Goal: Information Seeking & Learning: Learn about a topic

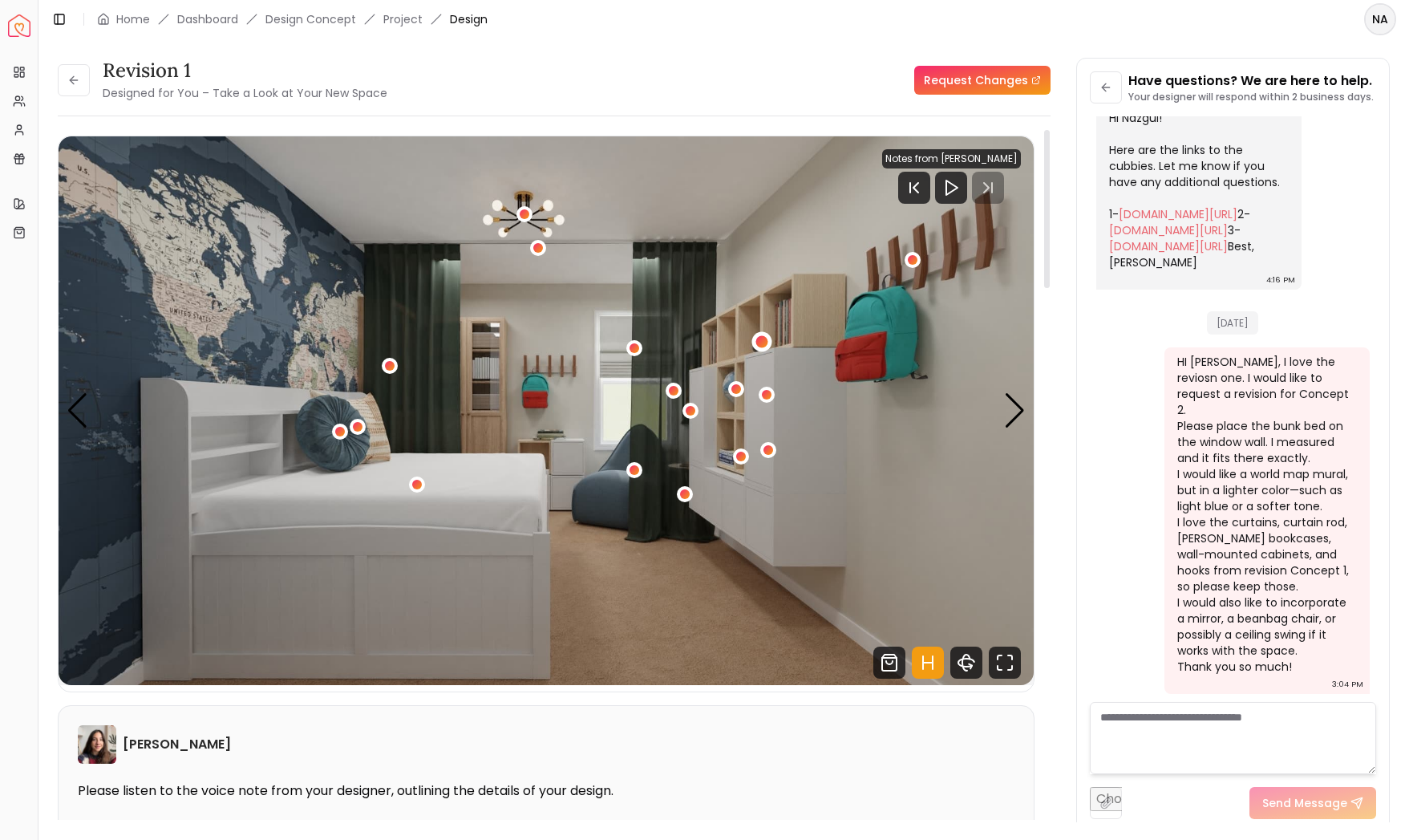
click at [765, 341] on div "1 / 4" at bounding box center [762, 341] width 12 height 12
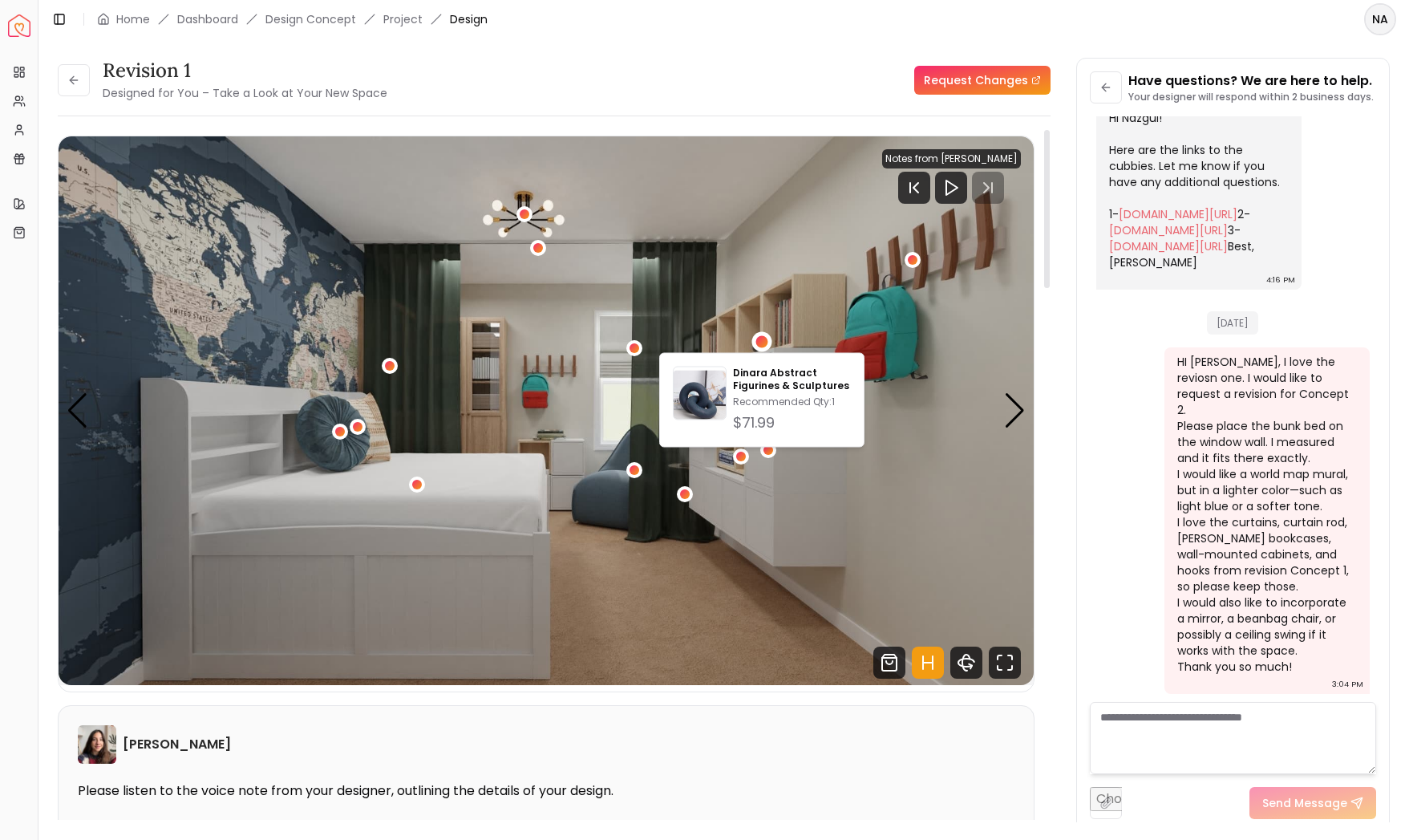
click at [882, 423] on img "1 / 4" at bounding box center [546, 410] width 975 height 548
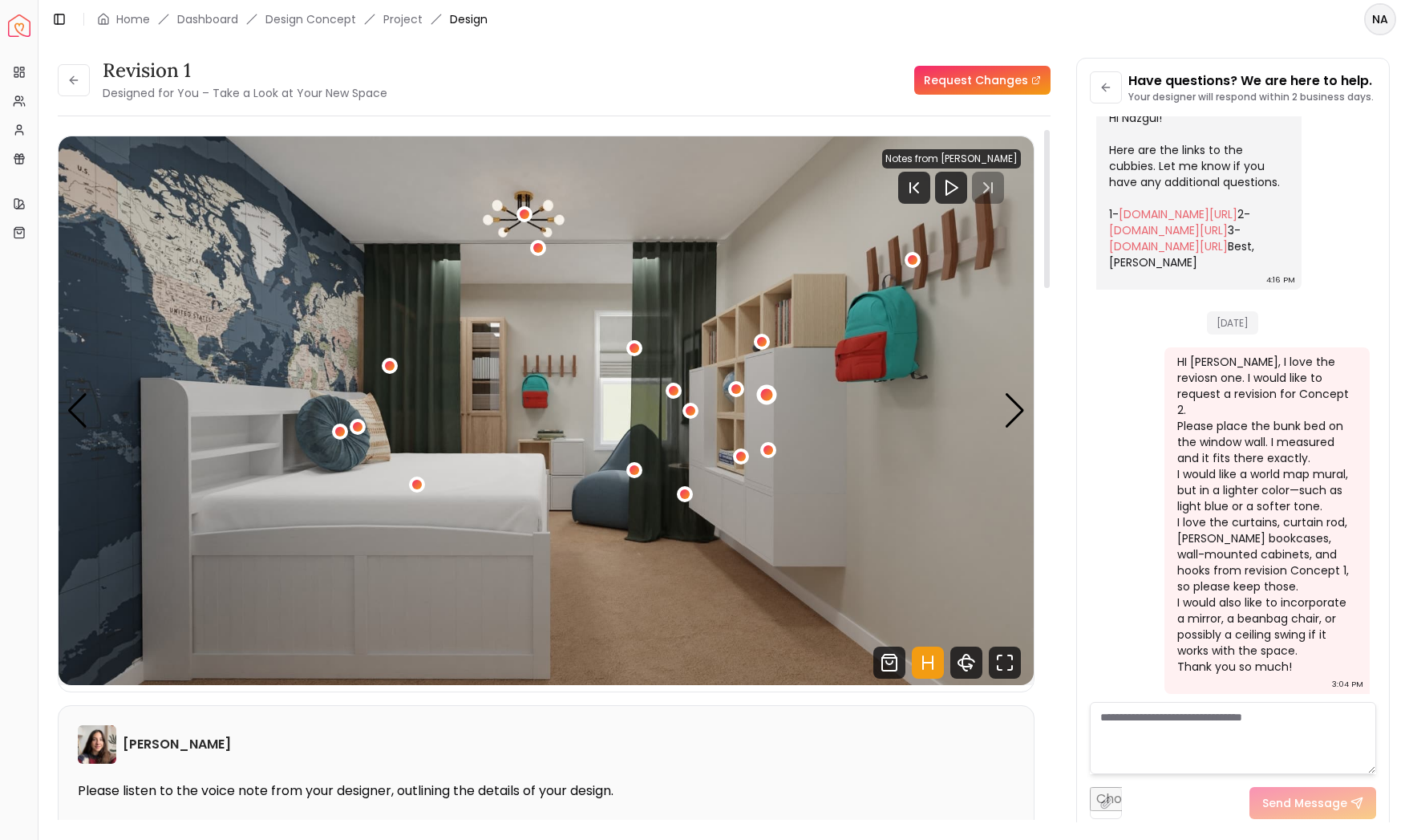
click at [766, 396] on div "1 / 4" at bounding box center [767, 394] width 12 height 12
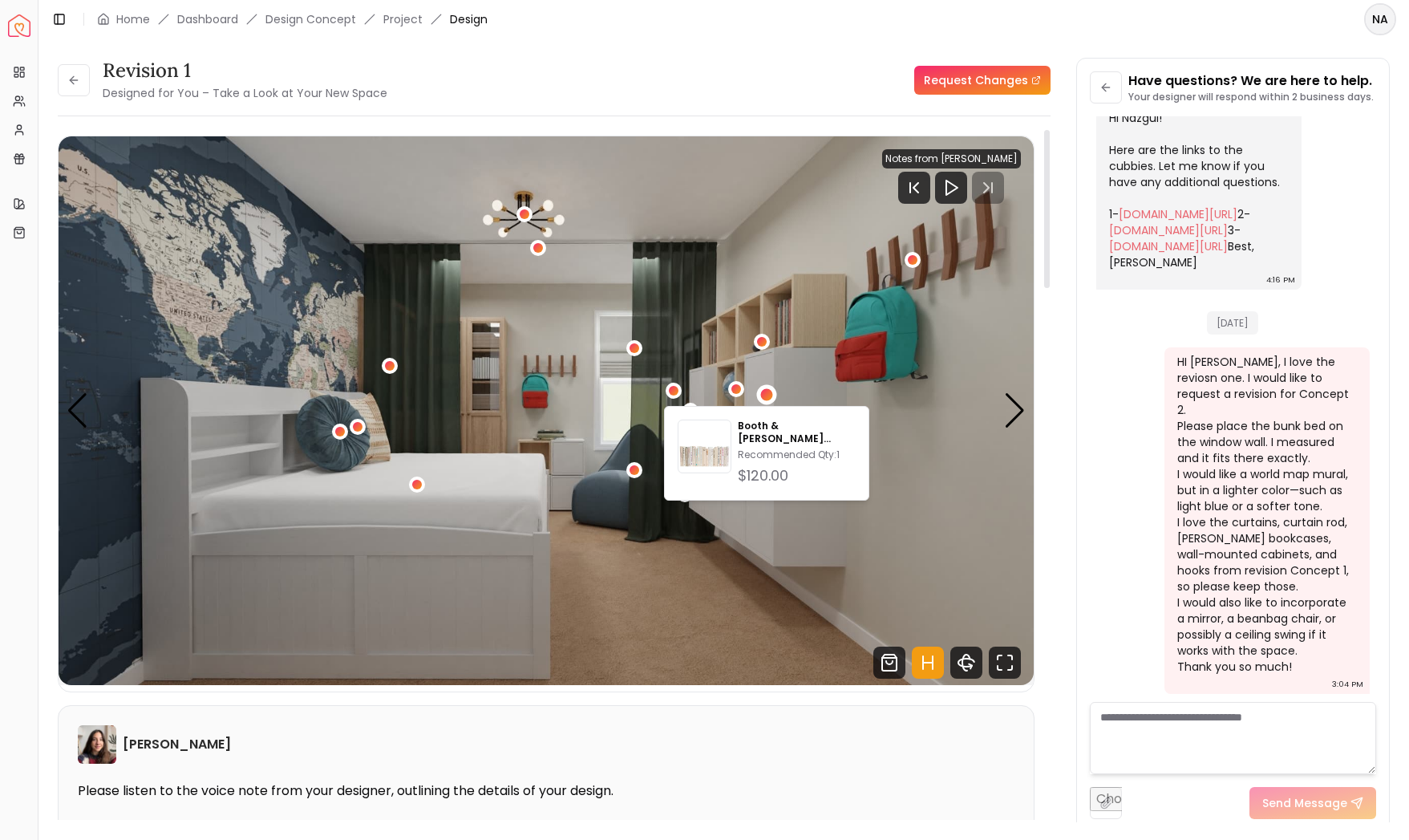
click at [912, 396] on img "1 / 4" at bounding box center [546, 410] width 975 height 548
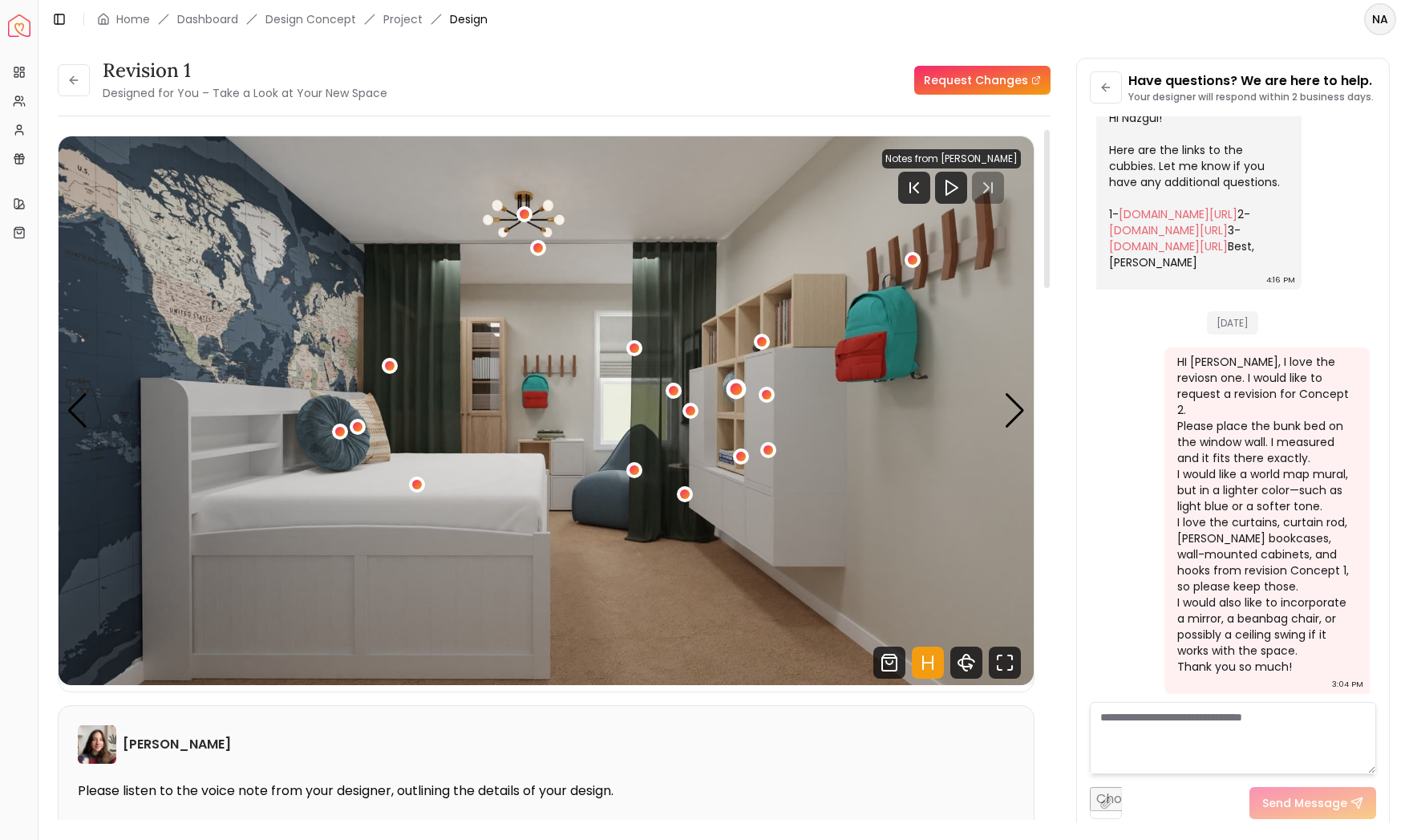
click at [732, 391] on div "1 / 4" at bounding box center [737, 390] width 12 height 12
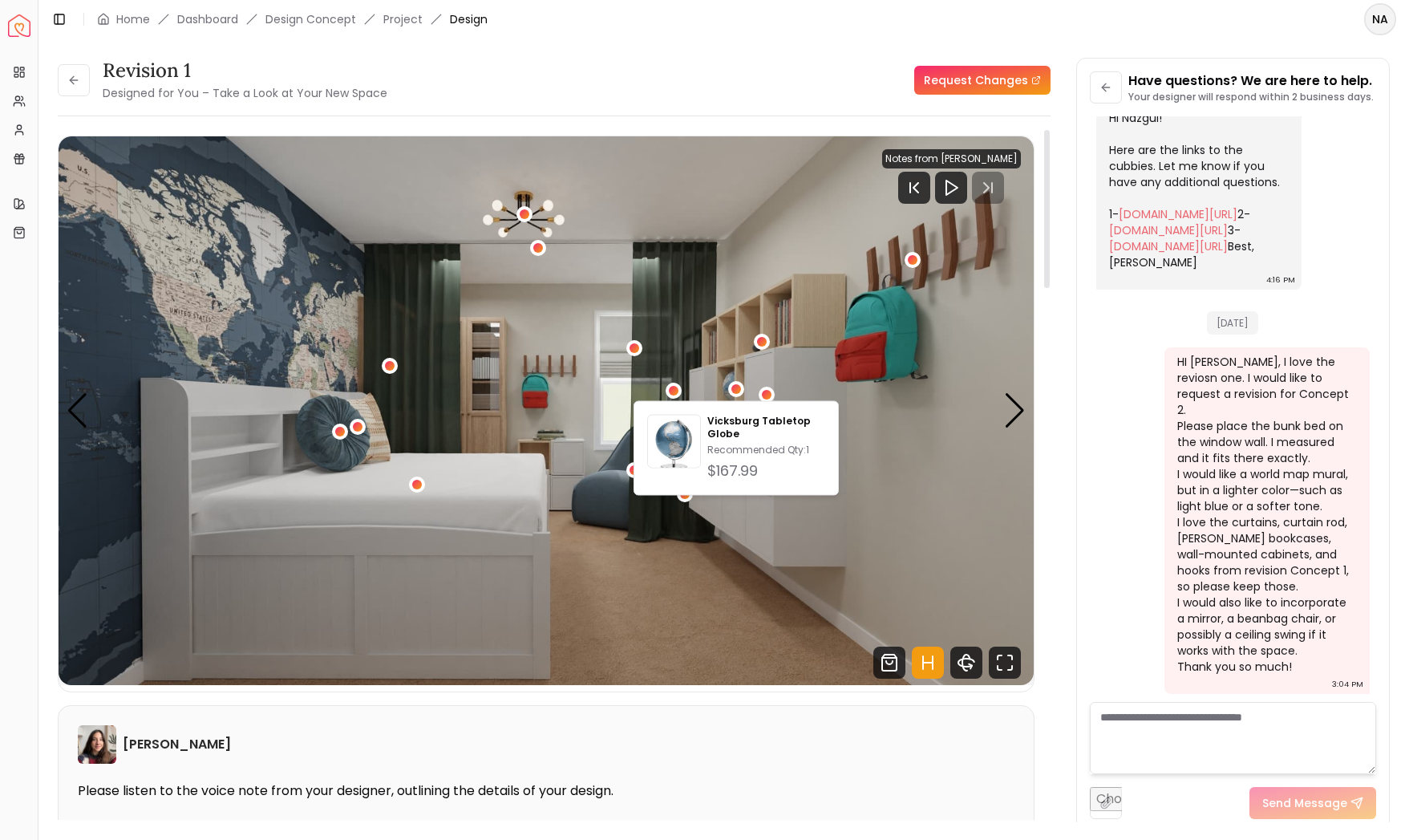
click at [890, 436] on img "1 / 4" at bounding box center [546, 410] width 975 height 548
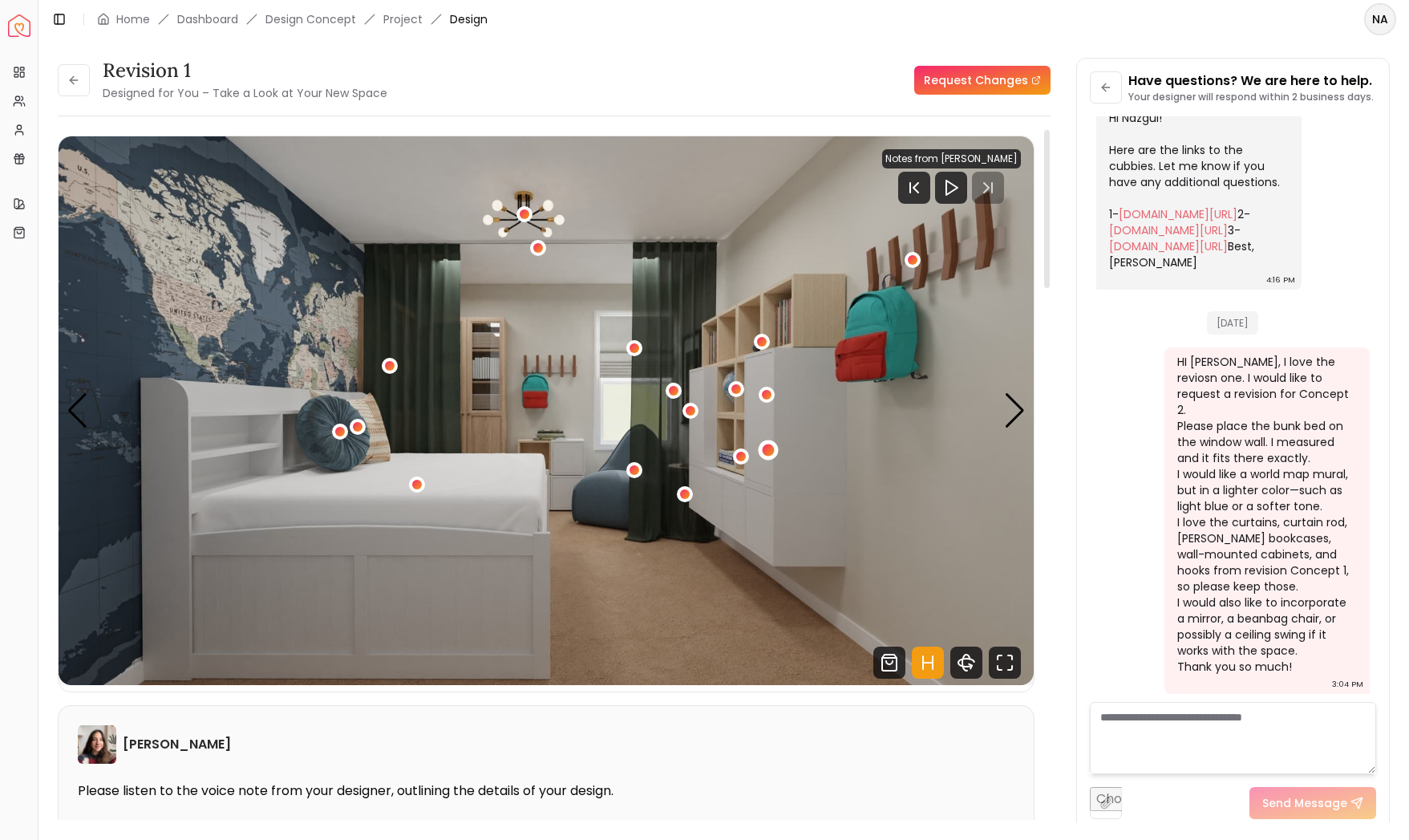
click at [768, 450] on div "1 / 4" at bounding box center [768, 449] width 12 height 12
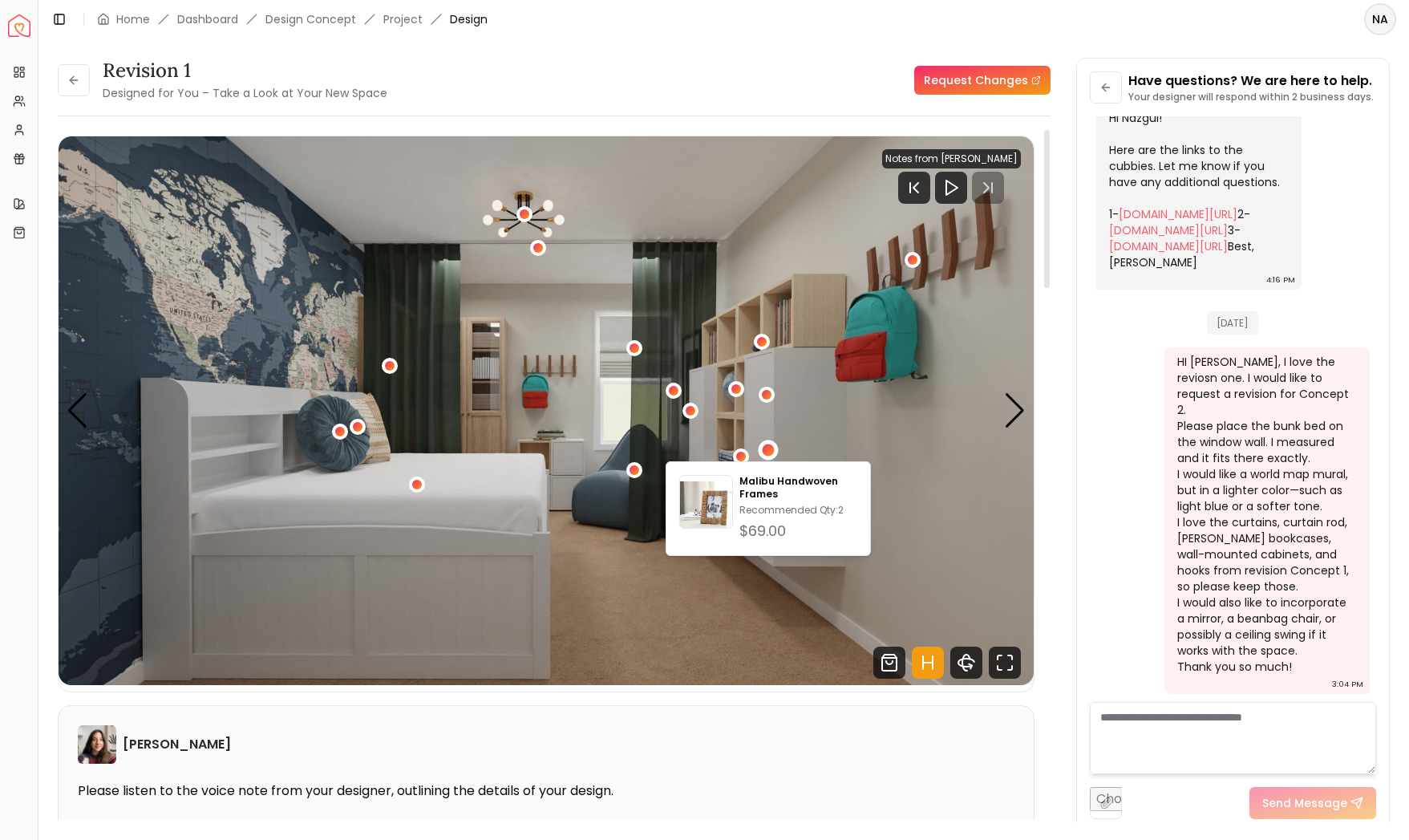
click at [882, 436] on img "1 / 4" at bounding box center [546, 410] width 975 height 548
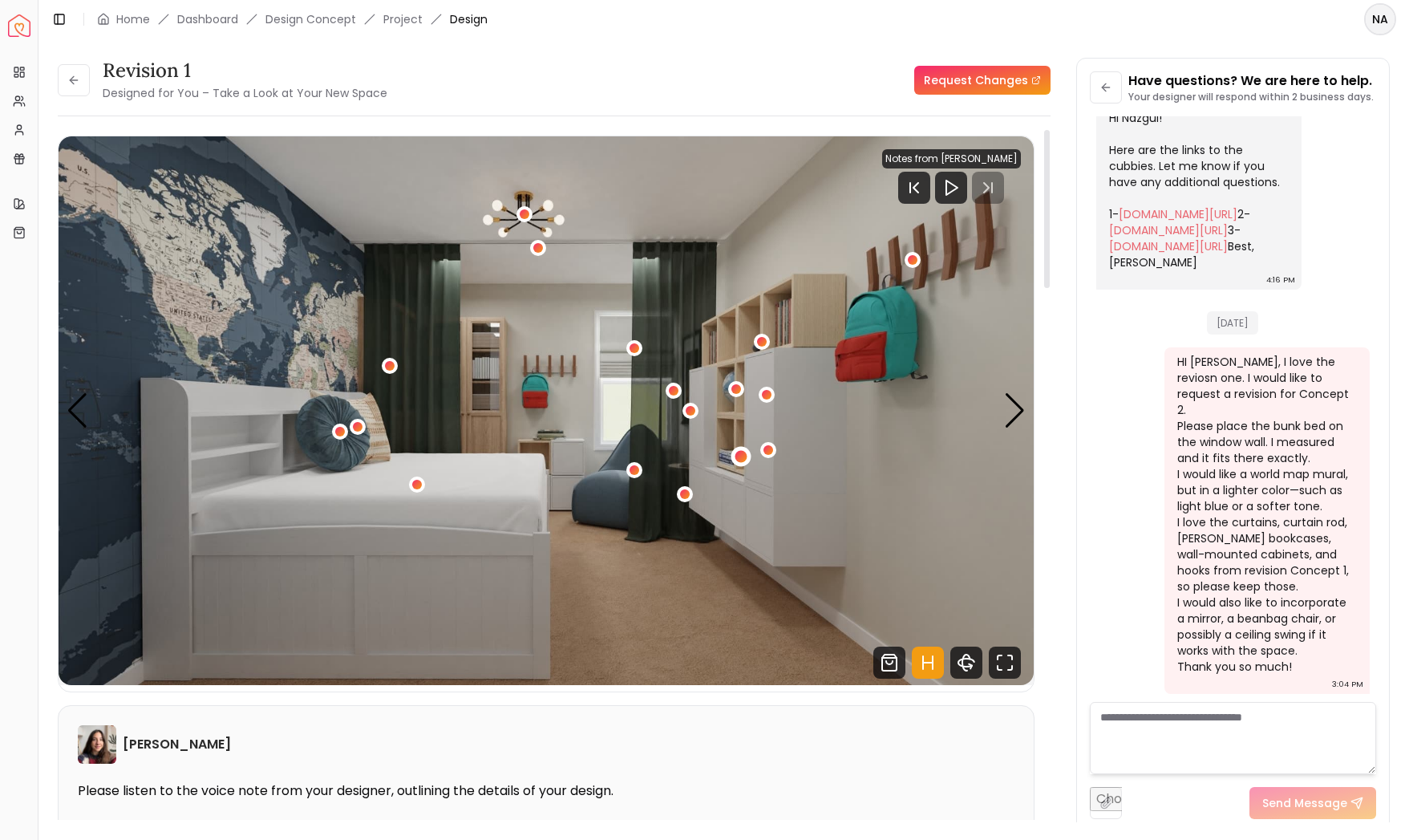
click at [743, 456] on div "1 / 4" at bounding box center [741, 456] width 12 height 12
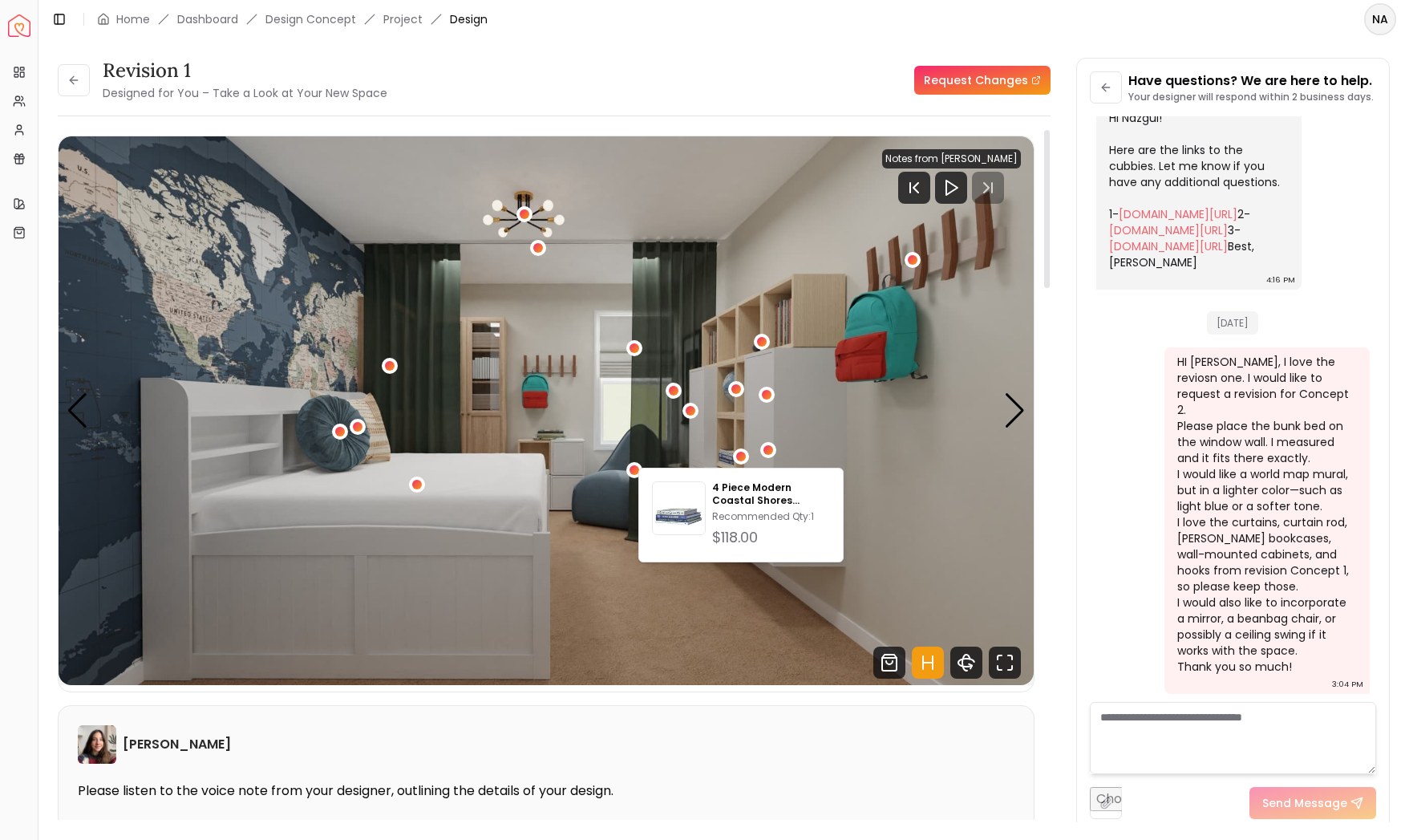
click at [874, 448] on img "1 / 4" at bounding box center [546, 410] width 975 height 548
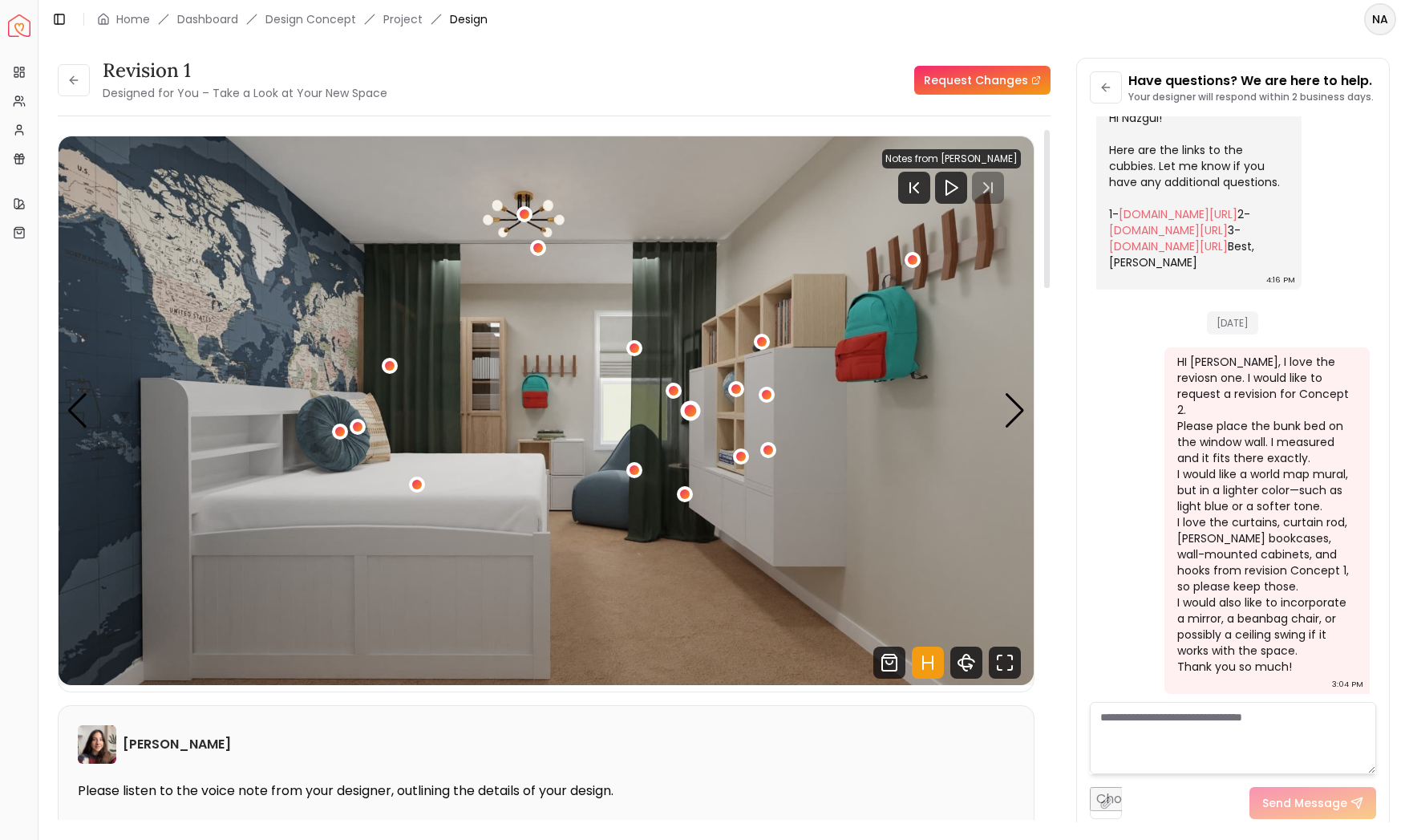
click at [695, 410] on div "1 / 4" at bounding box center [691, 410] width 12 height 12
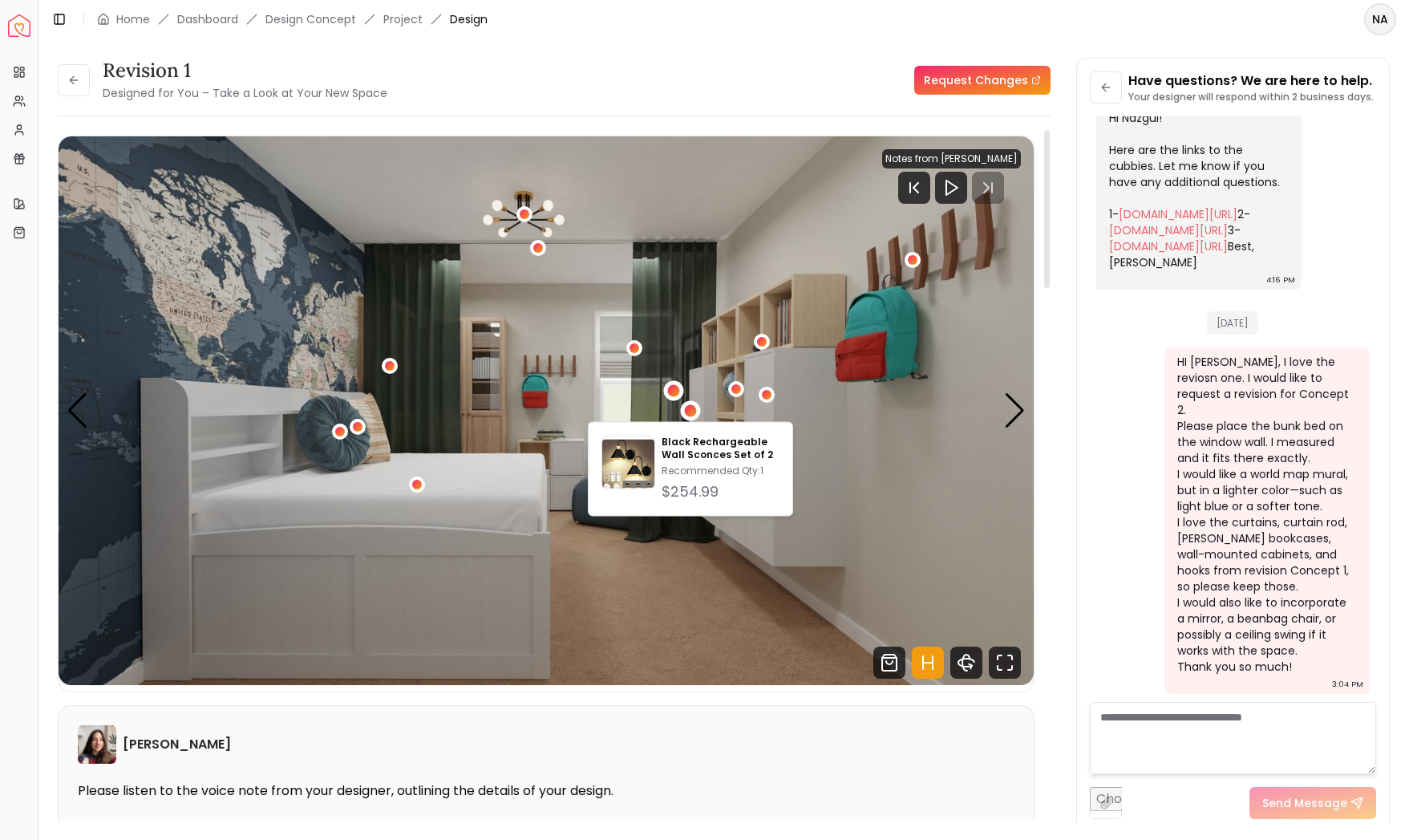
click at [678, 390] on div "1 / 4" at bounding box center [674, 391] width 12 height 12
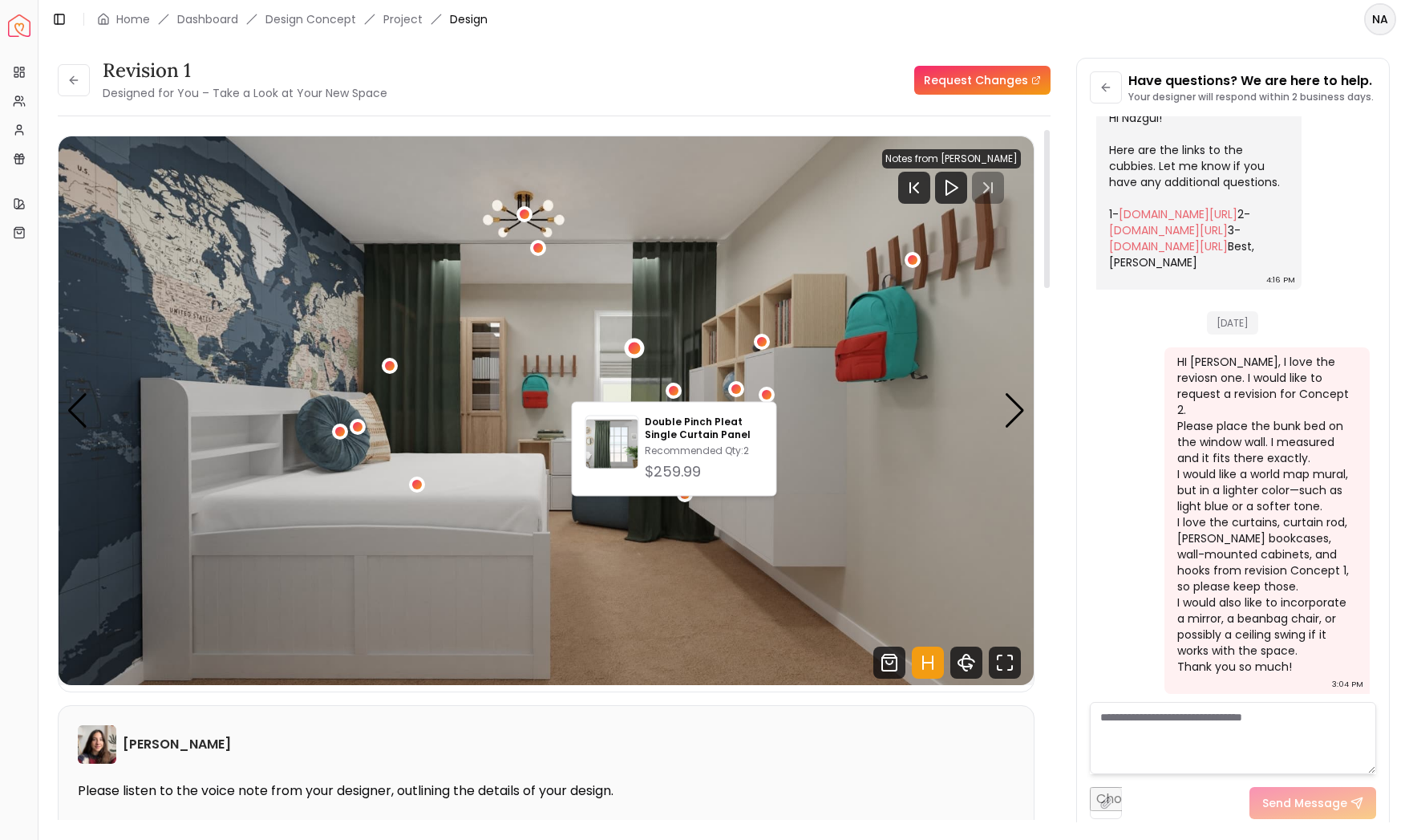
click at [638, 343] on div "1 / 4" at bounding box center [634, 347] width 12 height 12
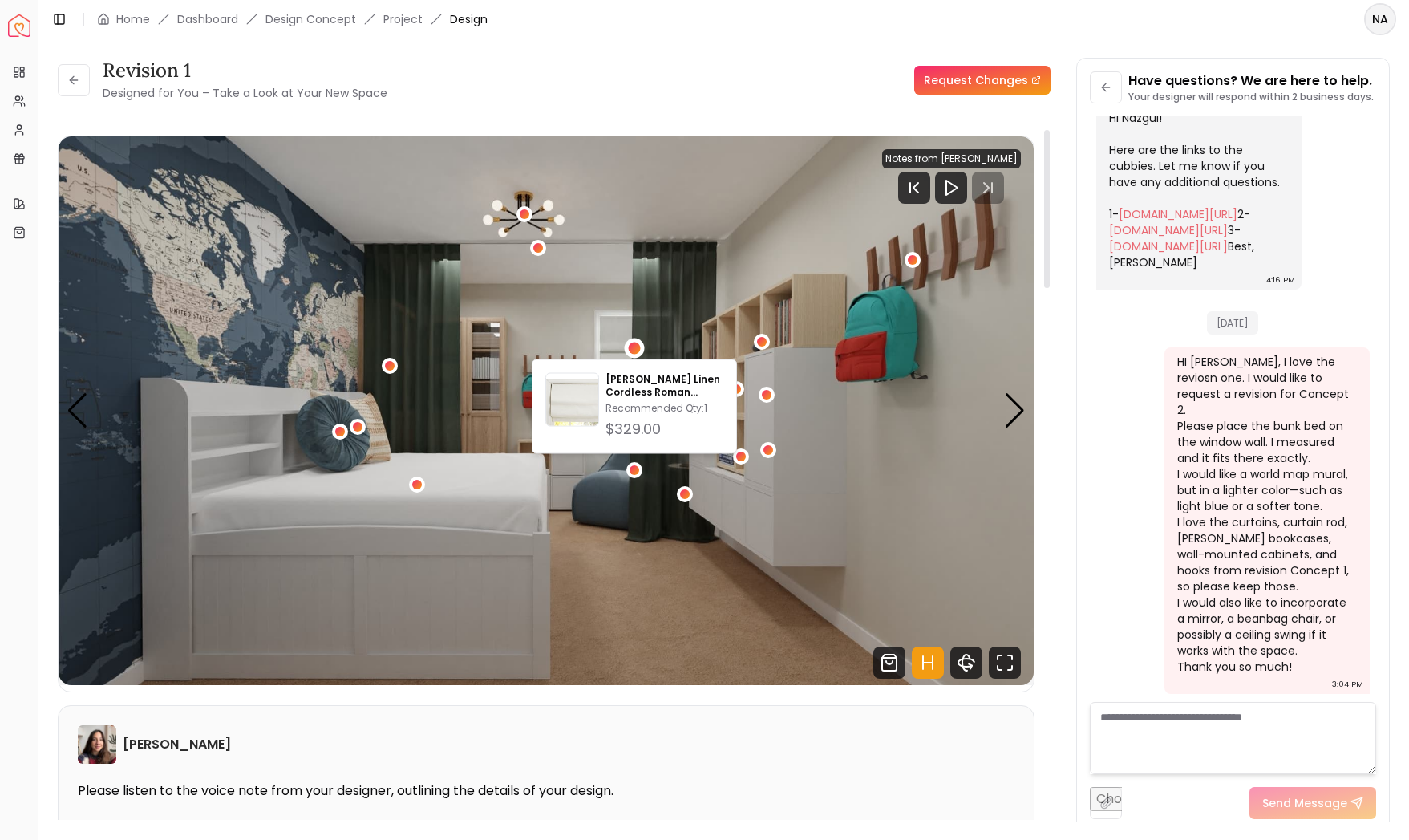
click at [585, 529] on img "1 / 4" at bounding box center [546, 410] width 975 height 548
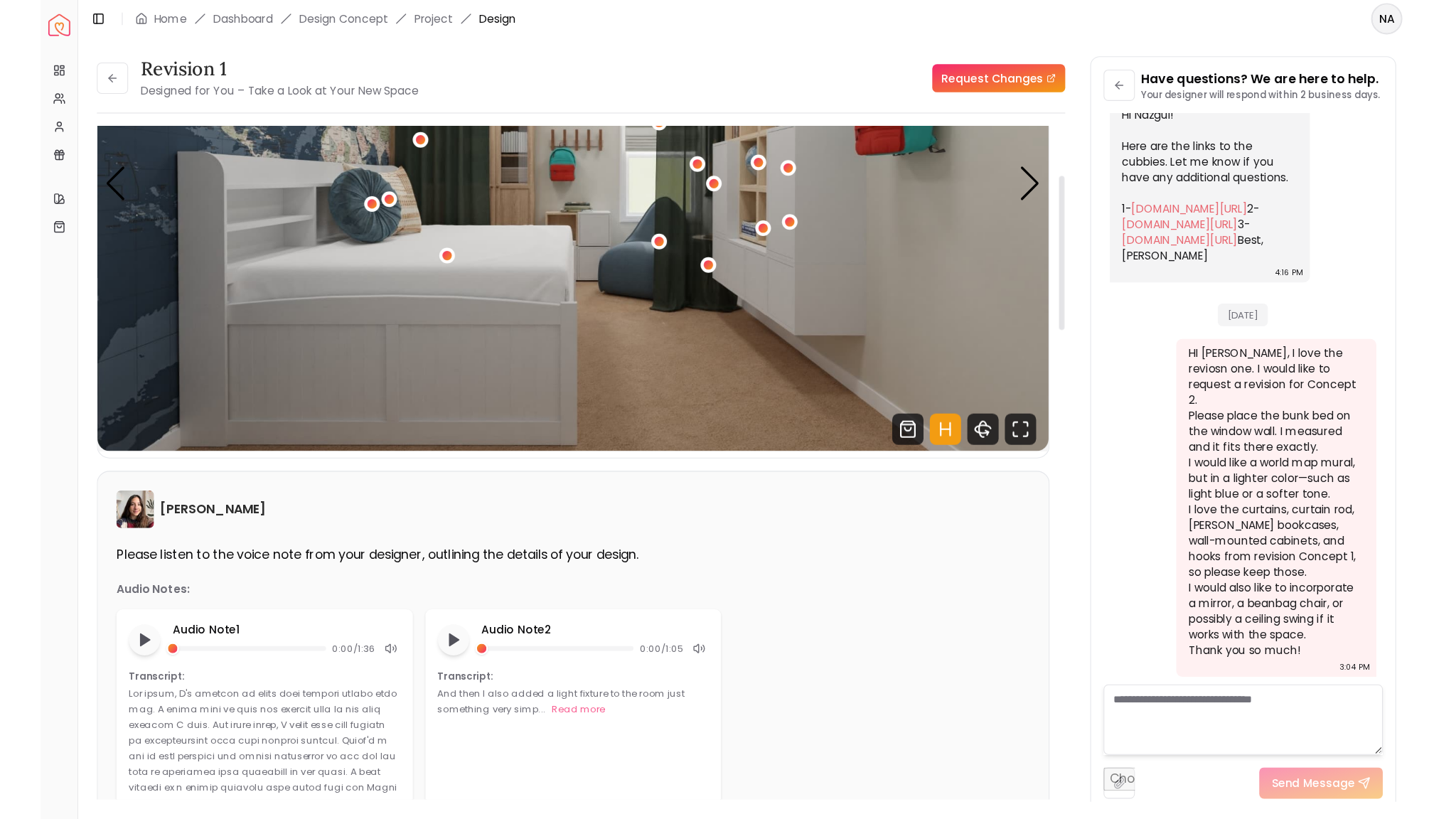
scroll to position [196, 0]
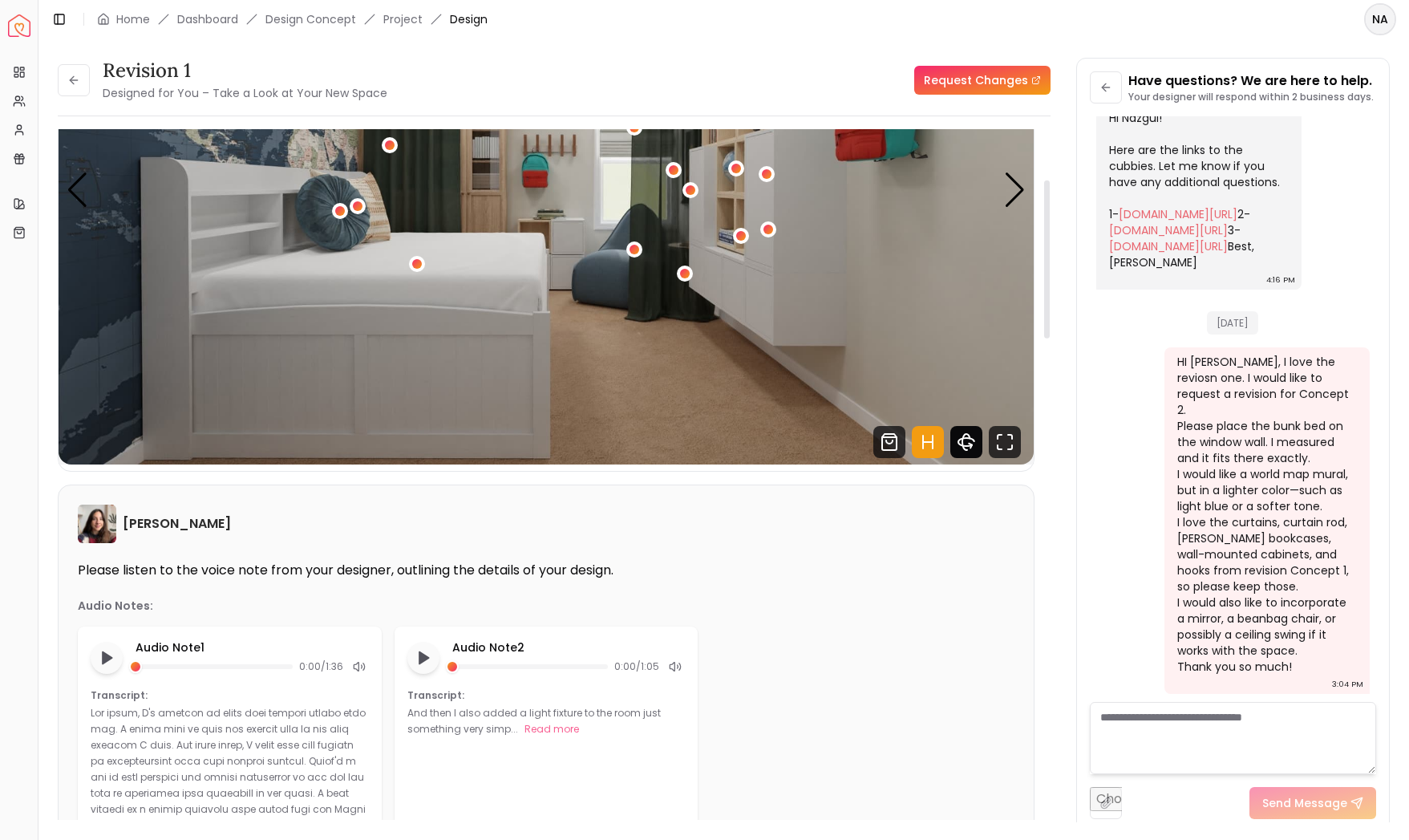
click at [971, 442] on icon "360 View" at bounding box center [966, 442] width 32 height 32
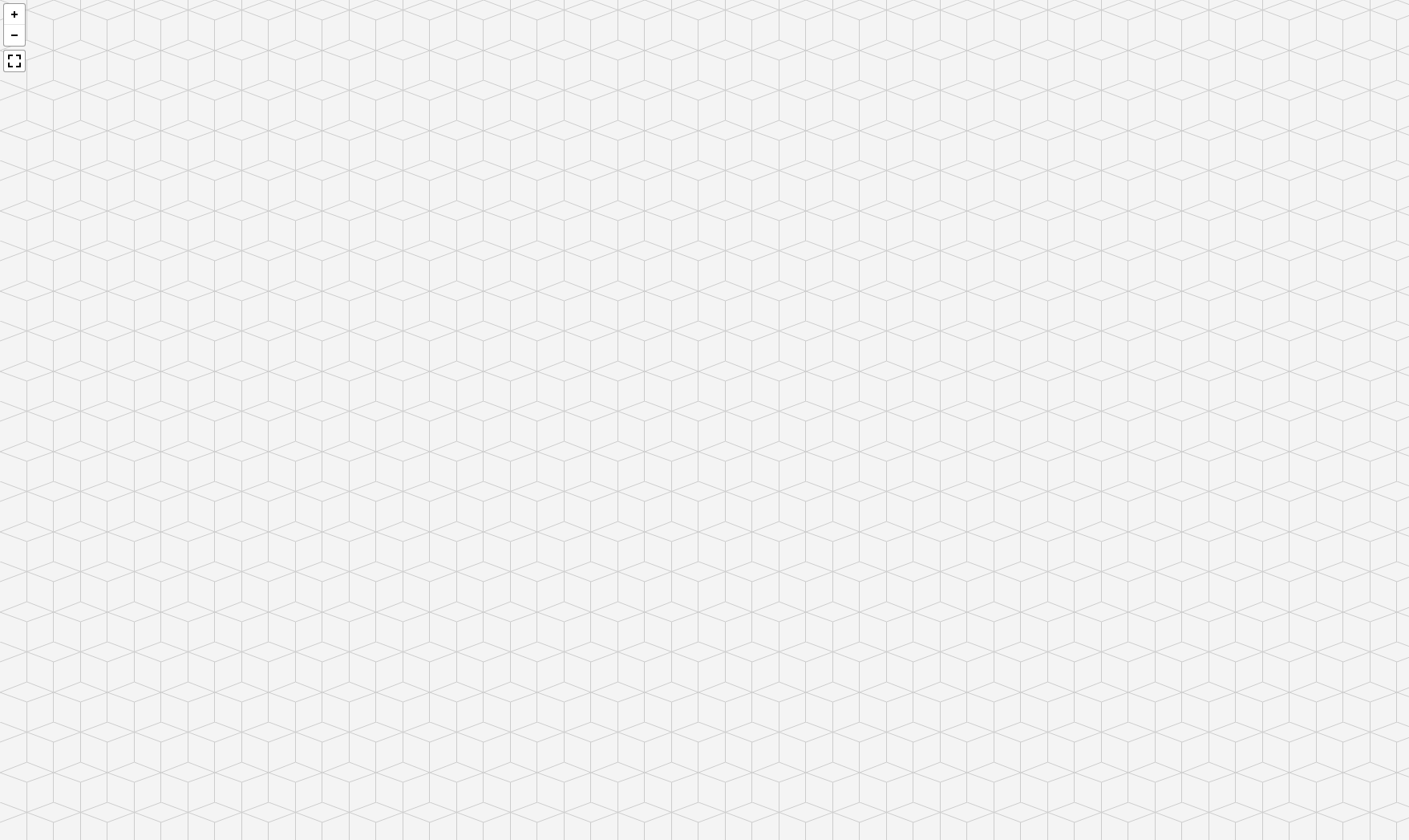
scroll to position [0, 0]
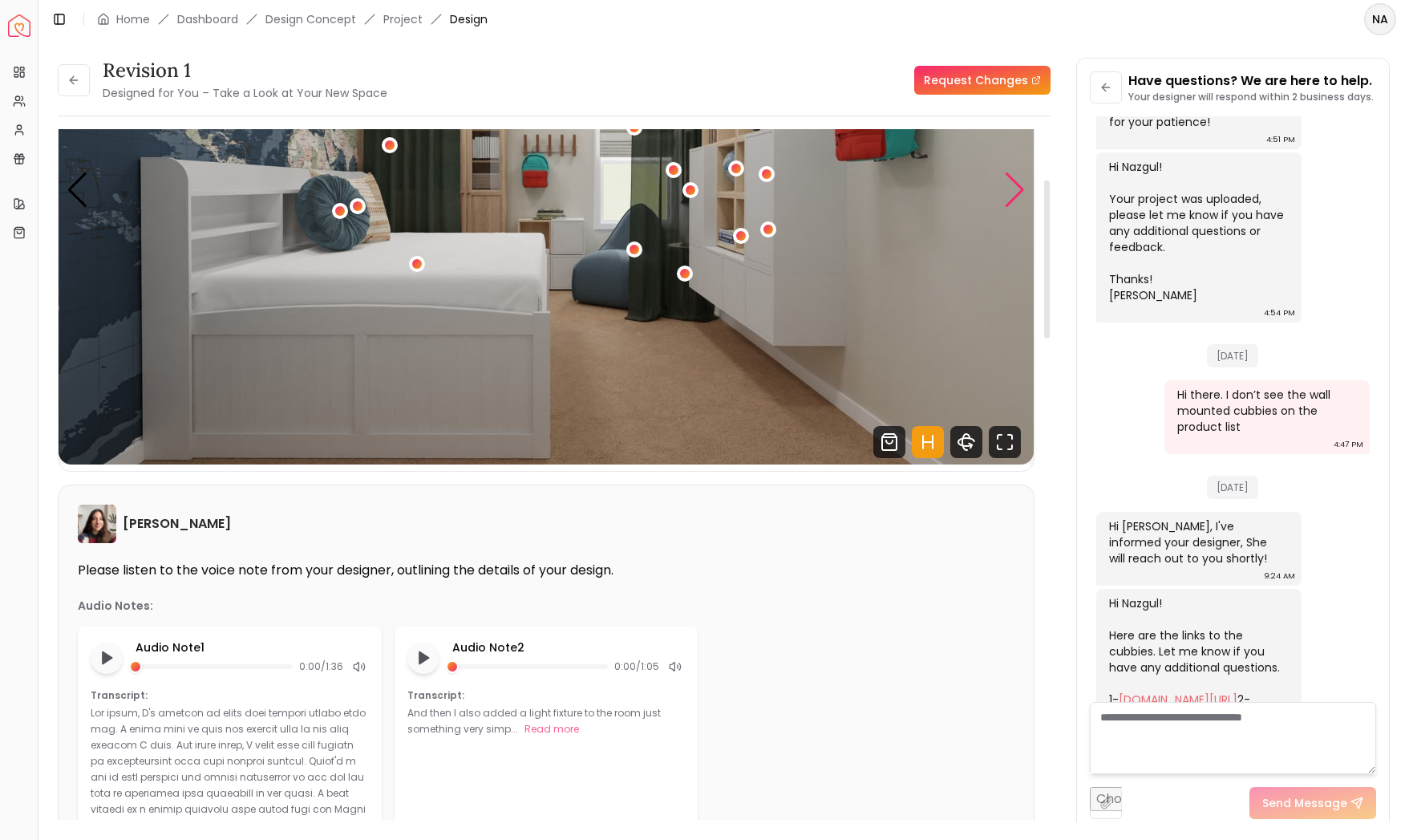
click at [1006, 191] on div "Next slide" at bounding box center [1014, 190] width 22 height 36
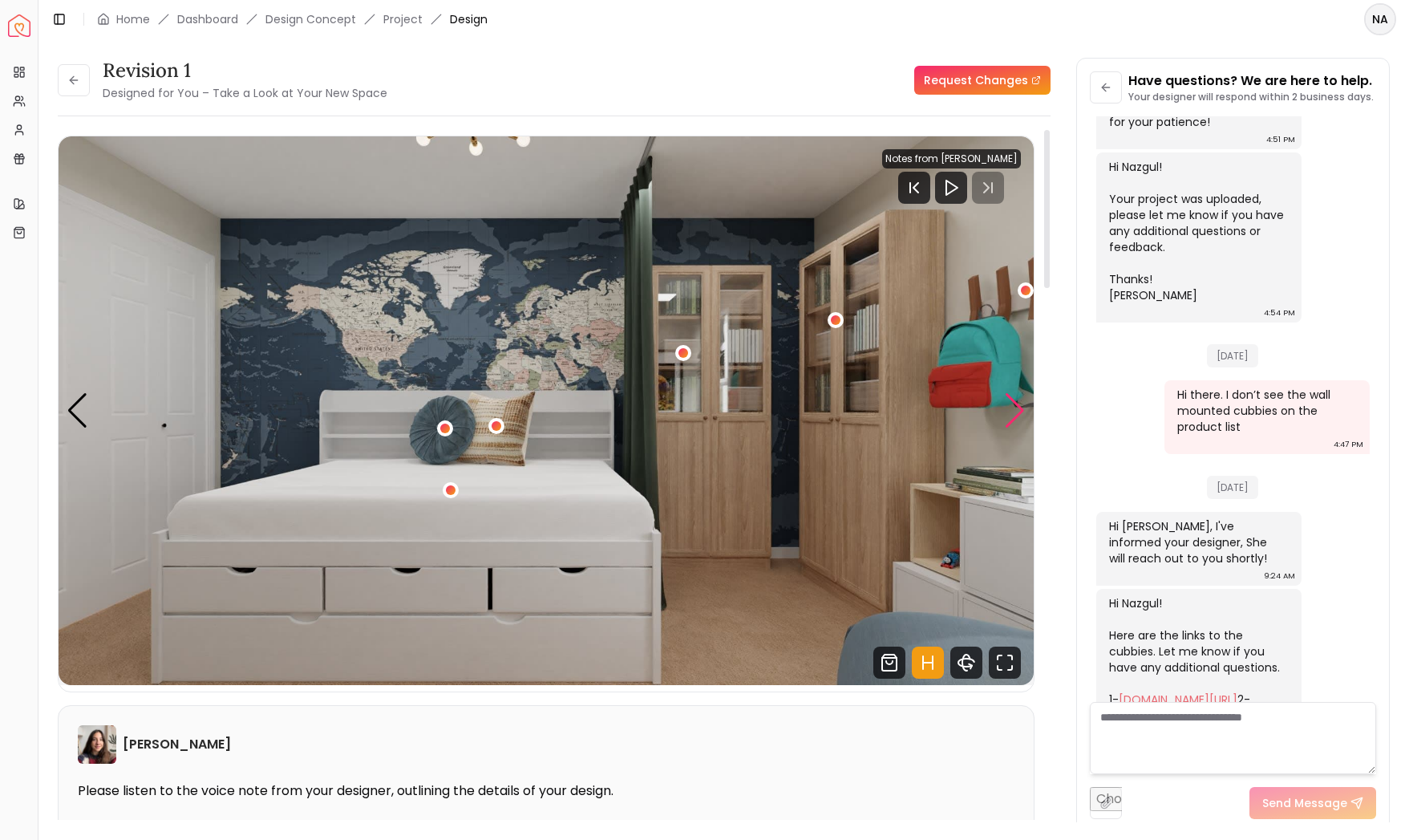
click at [1014, 410] on div "Next slide" at bounding box center [1014, 410] width 22 height 36
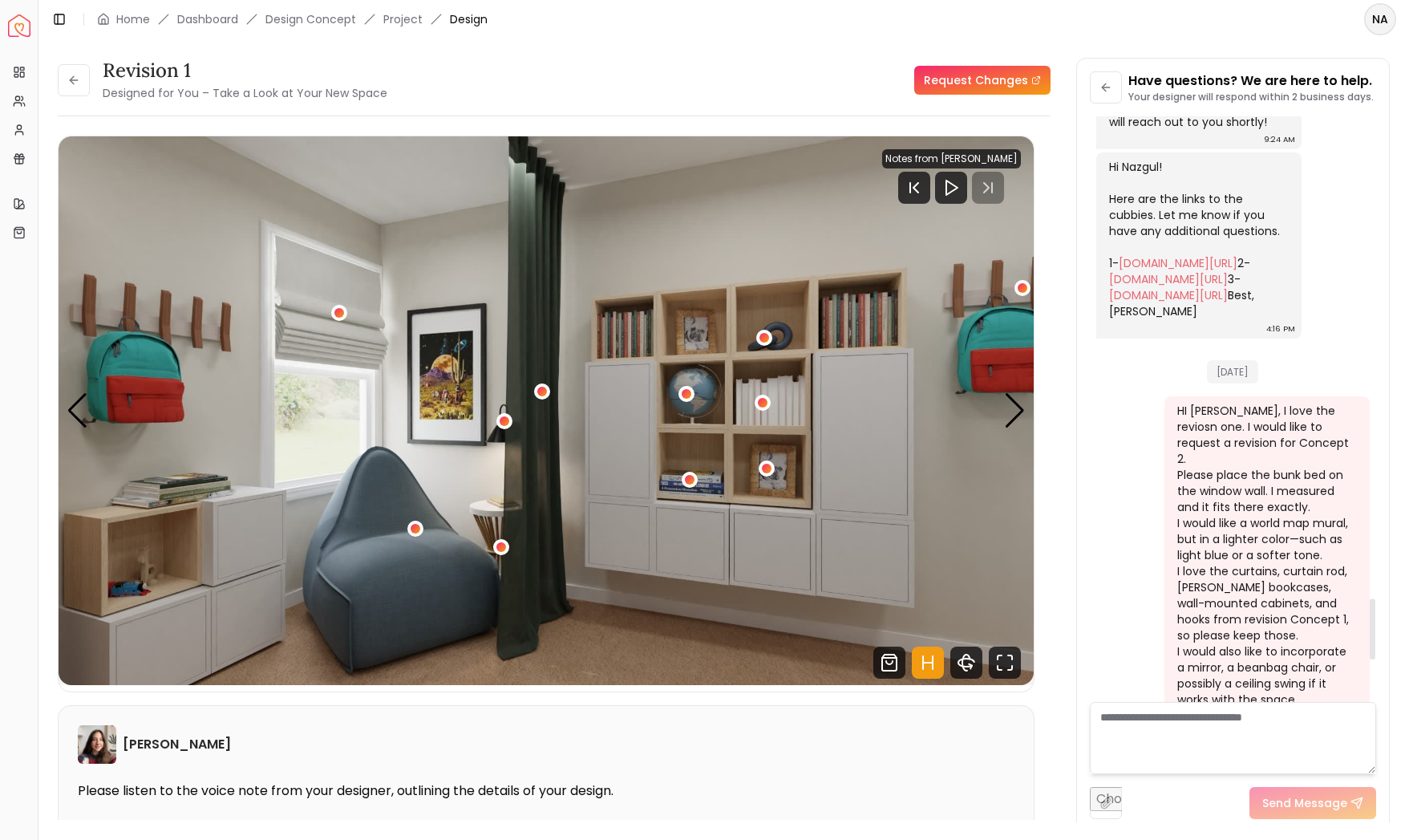
scroll to position [4676, 0]
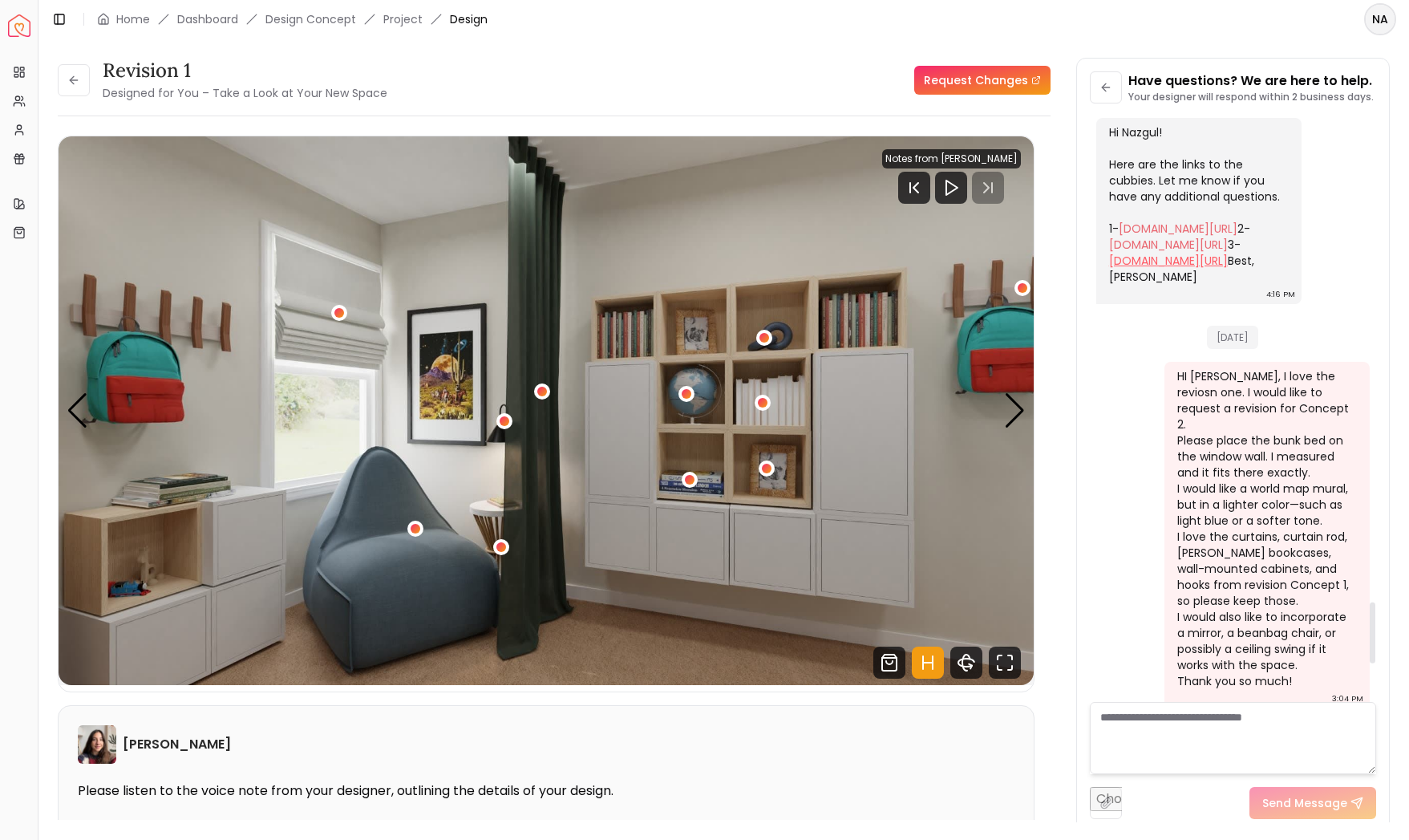
click at [1148, 268] on link "[DOMAIN_NAME][URL]" at bounding box center [1168, 261] width 119 height 16
click at [1013, 407] on div "Next slide" at bounding box center [1014, 410] width 22 height 36
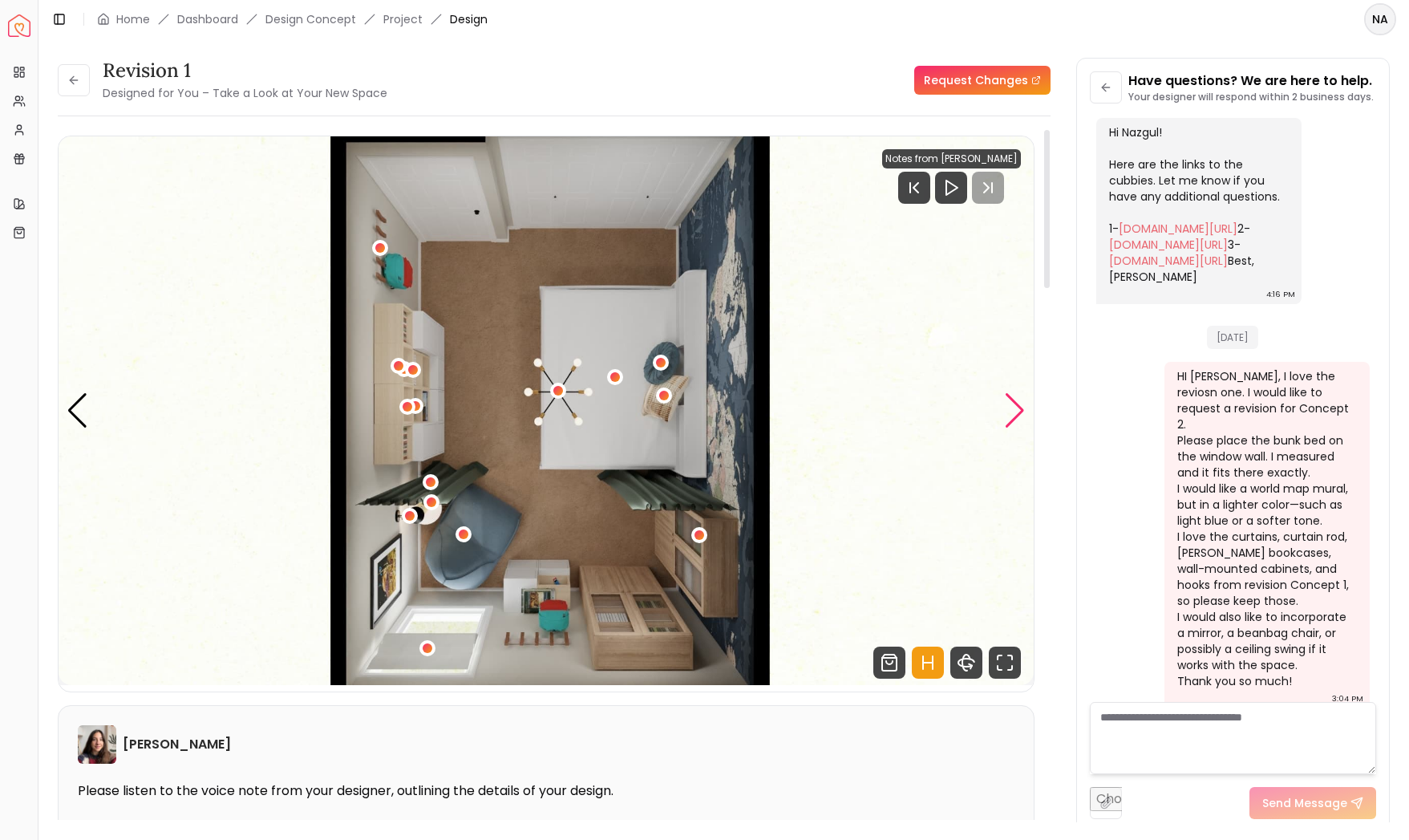
click at [1006, 412] on div "Next slide" at bounding box center [1014, 410] width 22 height 36
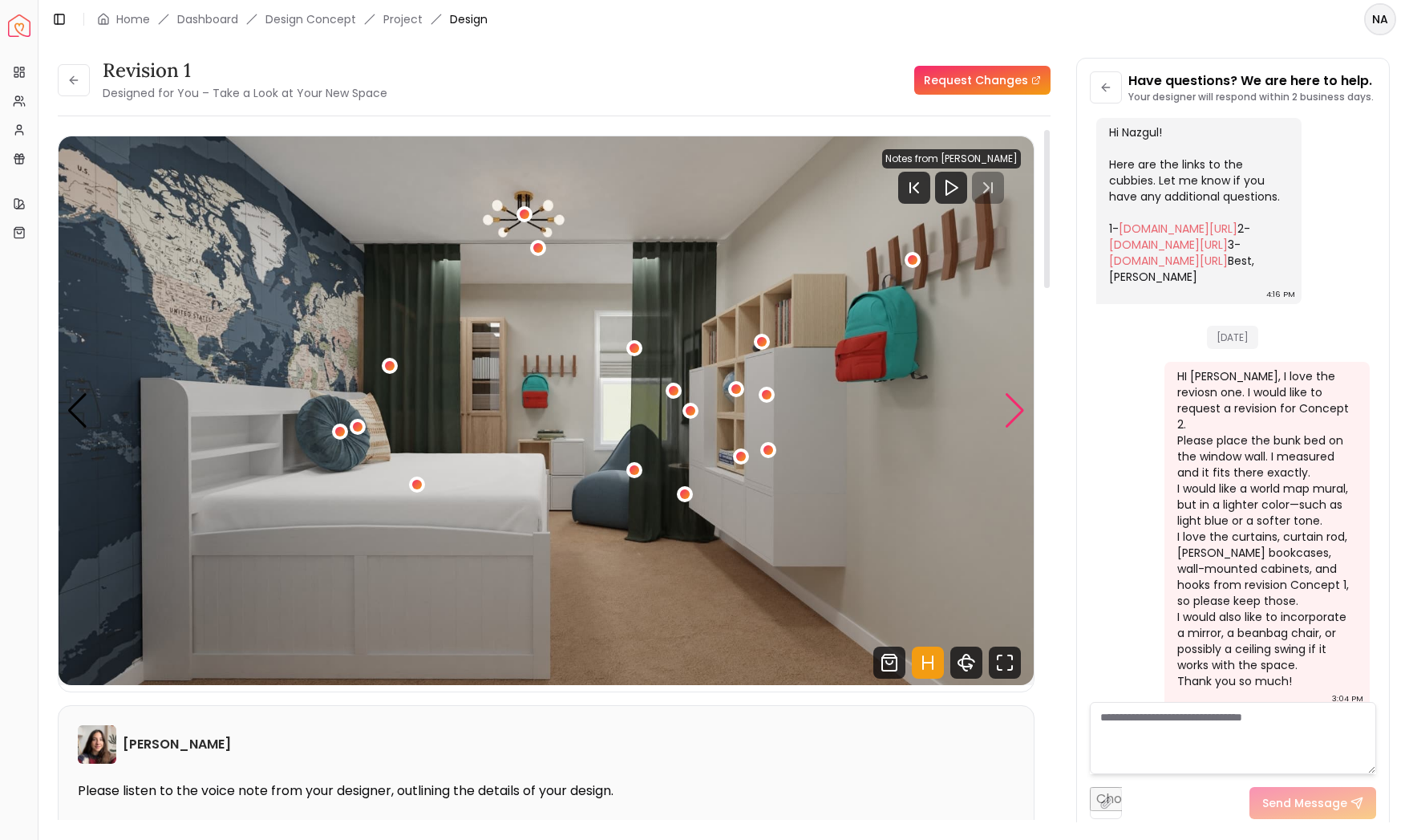
click at [1006, 412] on div "Next slide" at bounding box center [1014, 410] width 22 height 36
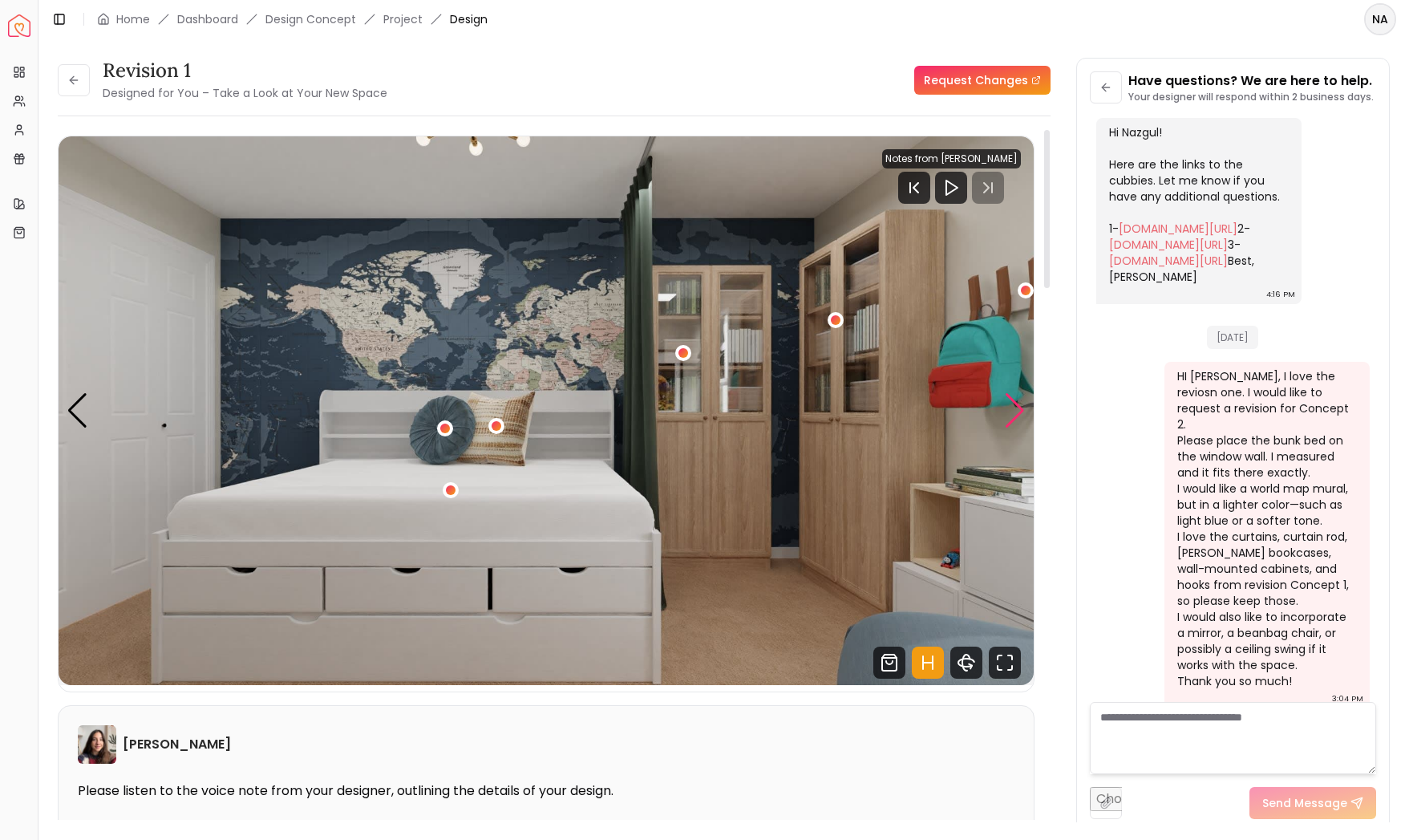
click at [1007, 412] on div "Next slide" at bounding box center [1014, 410] width 22 height 36
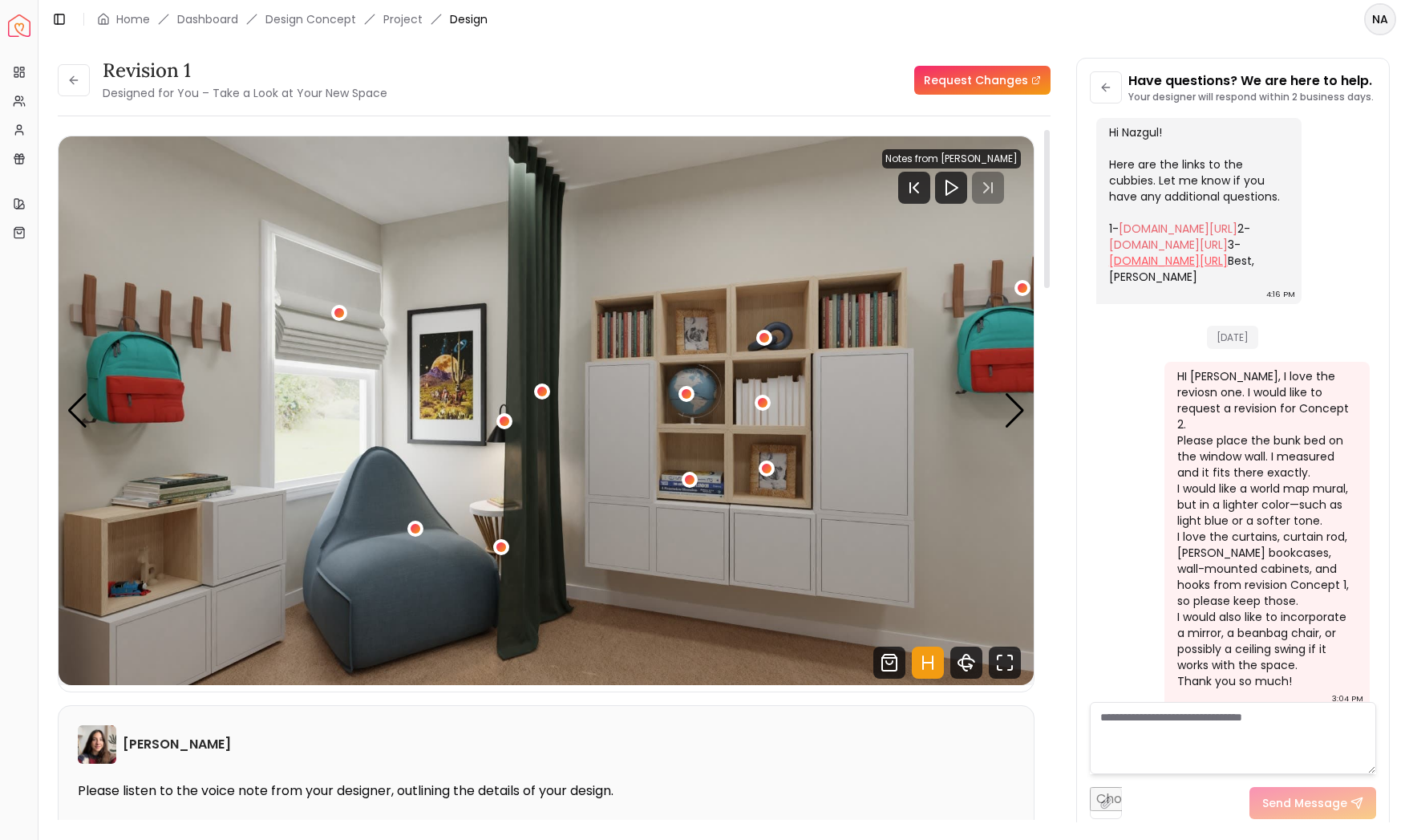
click at [1137, 268] on link "[DOMAIN_NAME][URL]" at bounding box center [1168, 261] width 119 height 16
click at [1151, 236] on link "[DOMAIN_NAME][URL]" at bounding box center [1178, 229] width 119 height 16
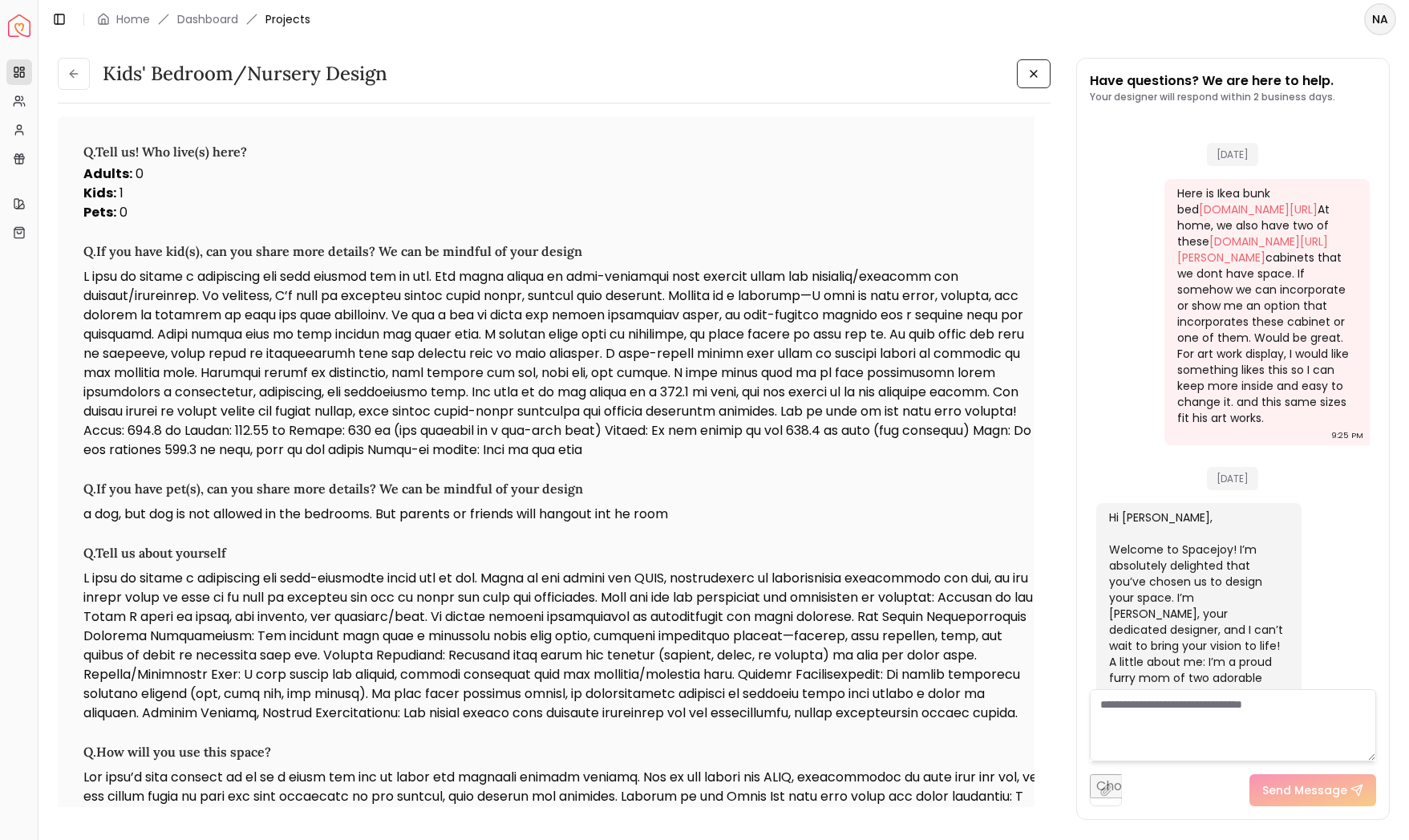
scroll to position [4668, 0]
